Goal: Transaction & Acquisition: Purchase product/service

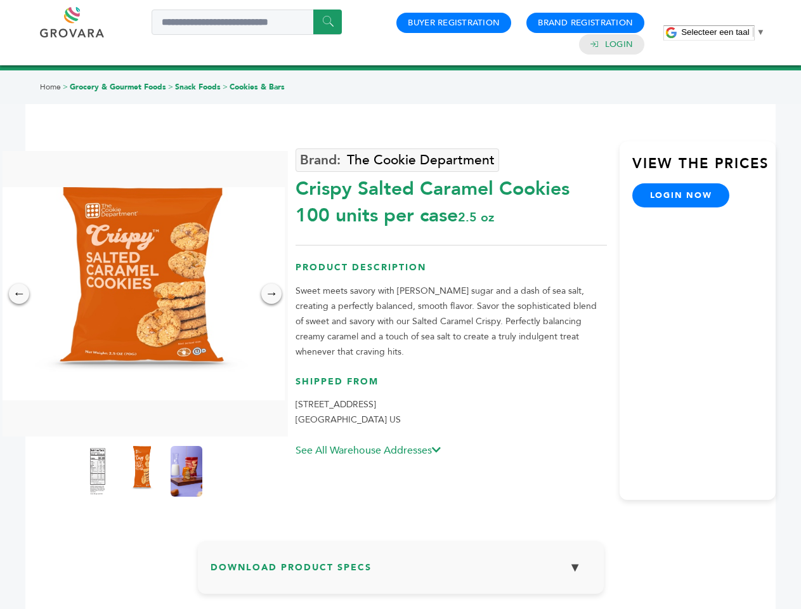
click at [723, 32] on span "Selecteer een taal" at bounding box center [715, 32] width 68 height 10
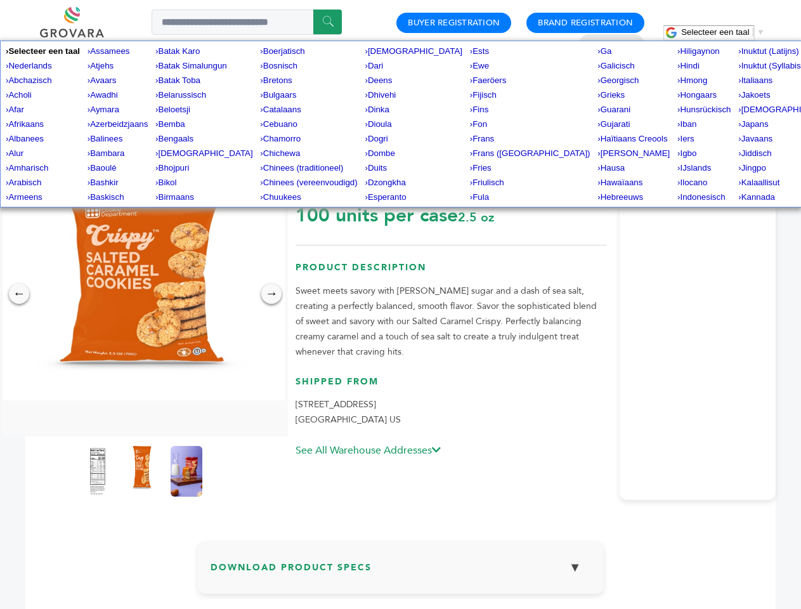
click at [142, 294] on img at bounding box center [141, 293] width 285 height 213
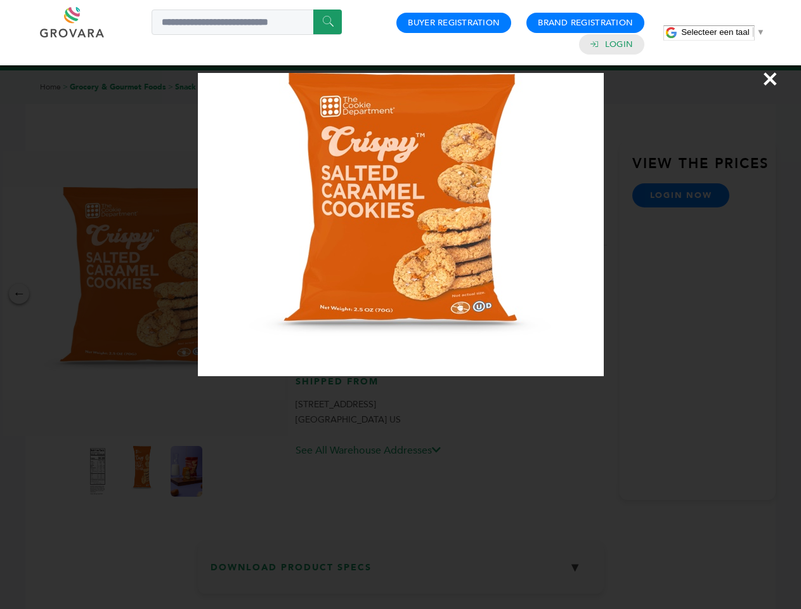
click at [19, 294] on div "×" at bounding box center [400, 304] width 801 height 609
click at [271, 294] on div "→" at bounding box center [271, 293] width 20 height 20
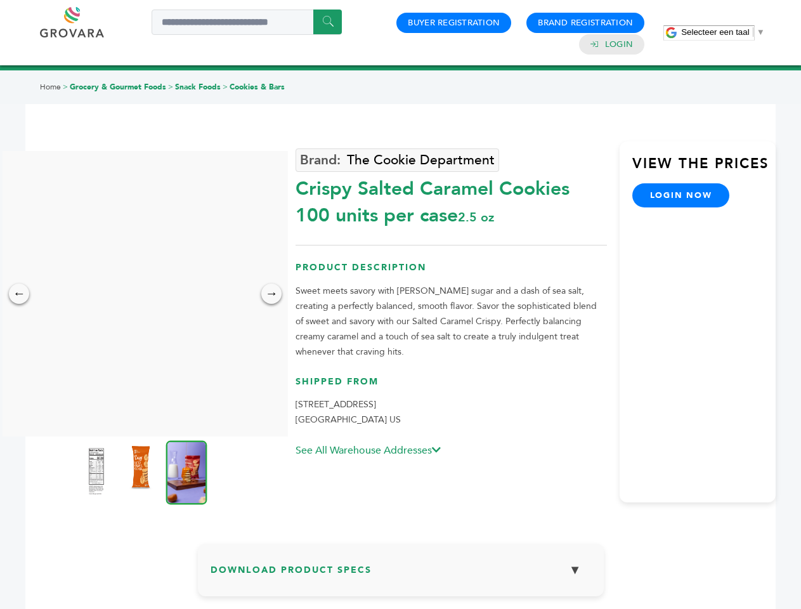
click at [98, 471] on img at bounding box center [97, 471] width 32 height 51
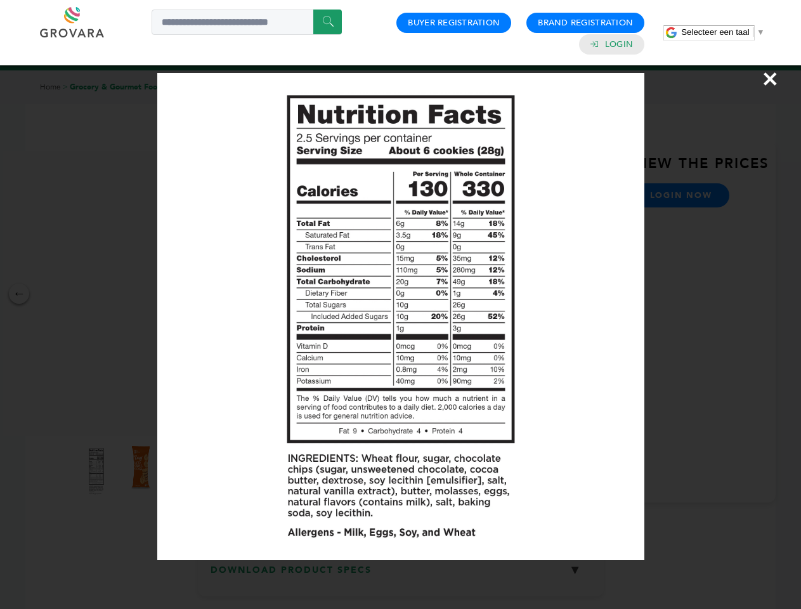
click at [142, 471] on div "×" at bounding box center [400, 304] width 801 height 609
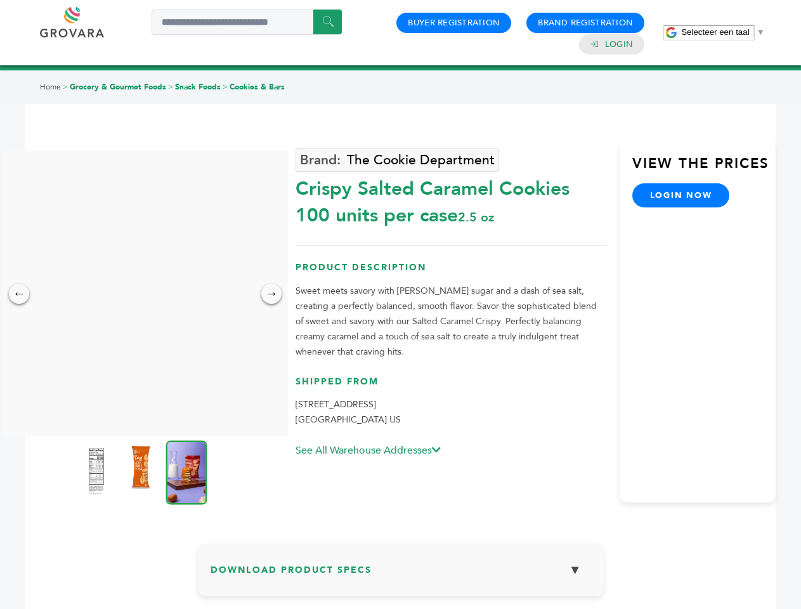
click at [186, 471] on img at bounding box center [186, 472] width 41 height 64
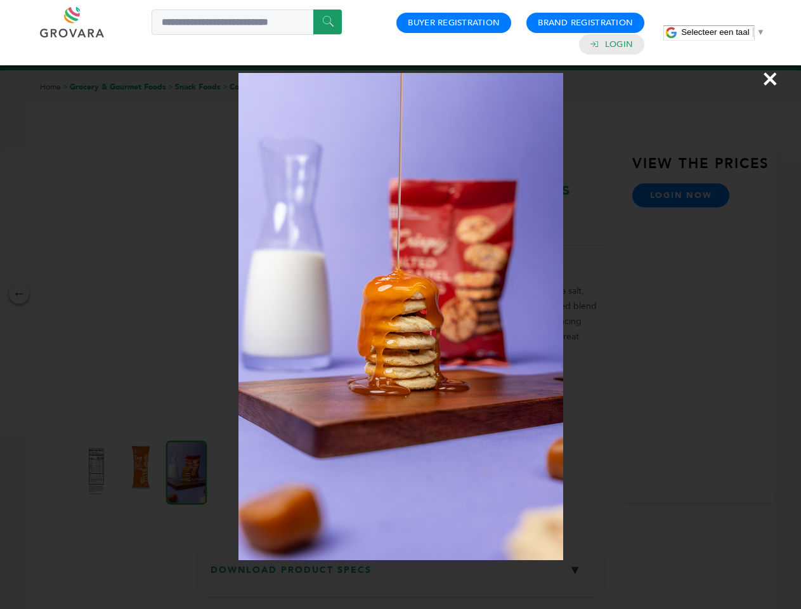
click at [401, 572] on div "×" at bounding box center [400, 304] width 801 height 609
